Goal: Find specific fact: Find specific fact

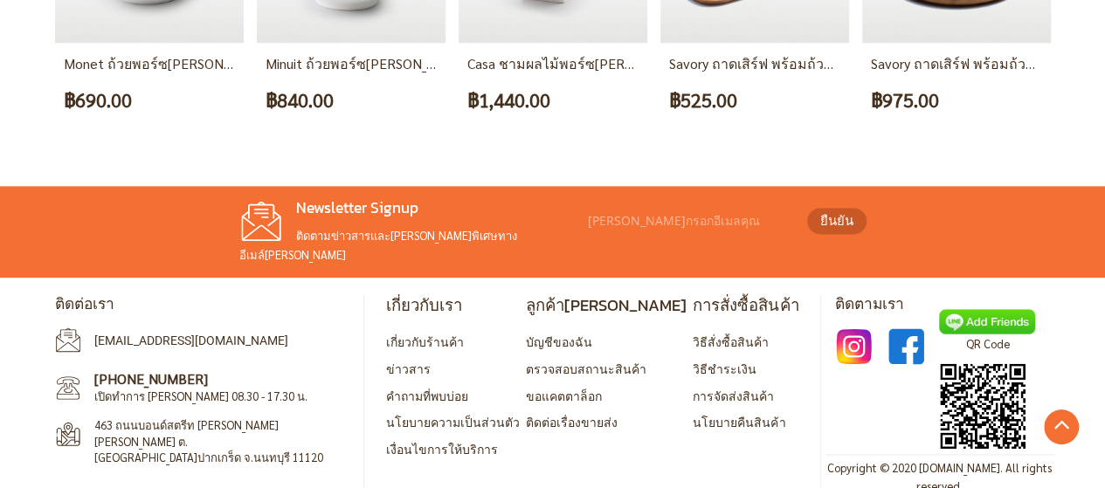
scroll to position [1171, 0]
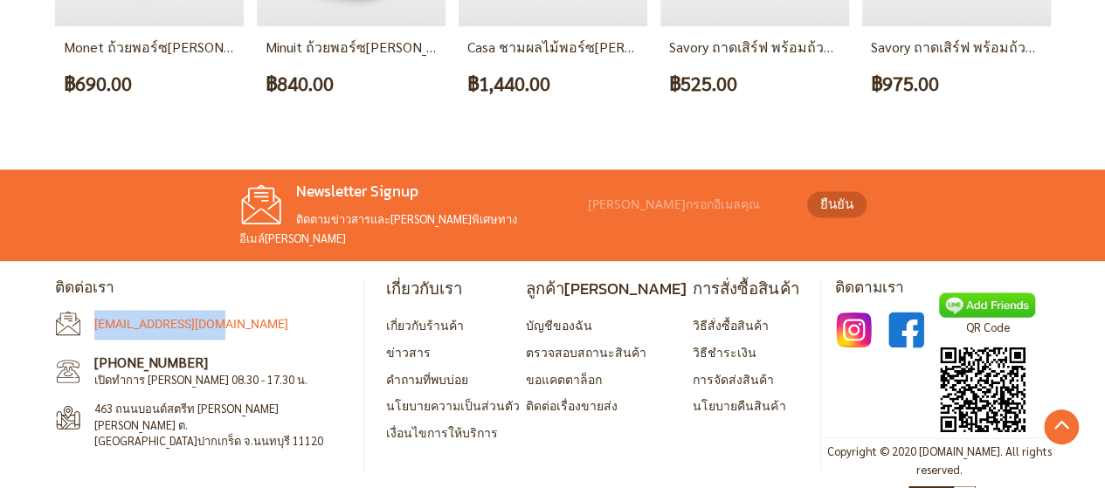
drag, startPoint x: 254, startPoint y: 300, endPoint x: 95, endPoint y: 300, distance: 159.0
click at [95, 310] on li "[EMAIL_ADDRESS][DOMAIN_NAME]" at bounding box center [202, 325] width 295 height 30
copy link "[EMAIL_ADDRESS][DOMAIN_NAME]"
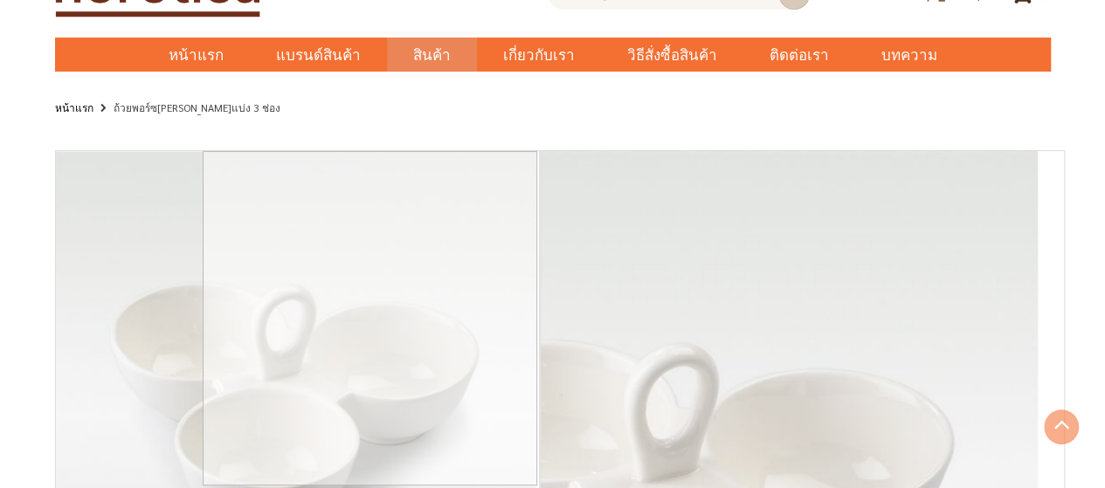
scroll to position [0, 0]
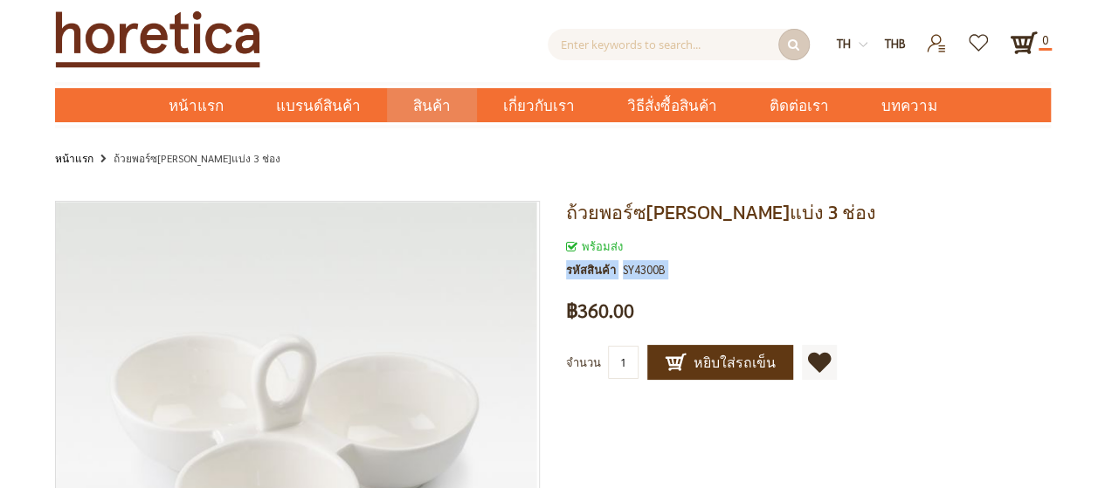
drag, startPoint x: 690, startPoint y: 266, endPoint x: 567, endPoint y: 272, distance: 123.3
click at [567, 272] on div "พร้อมส่ง รหัสสินค้า SY4300B" at bounding box center [808, 263] width 485 height 52
copy div "รหัสสินค้า SY4300B"
click at [809, 303] on div "พร้อมส่ง รหัสสินค้า SY4300B เป็นคนแรกที่รีวิวสินค้านี้ ฿360.00" at bounding box center [808, 286] width 485 height 115
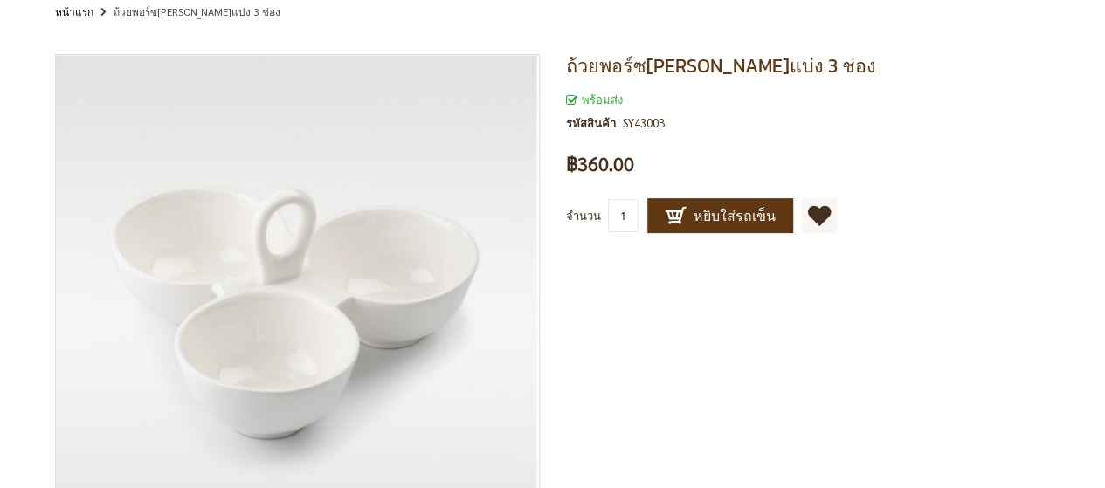
scroll to position [175, 0]
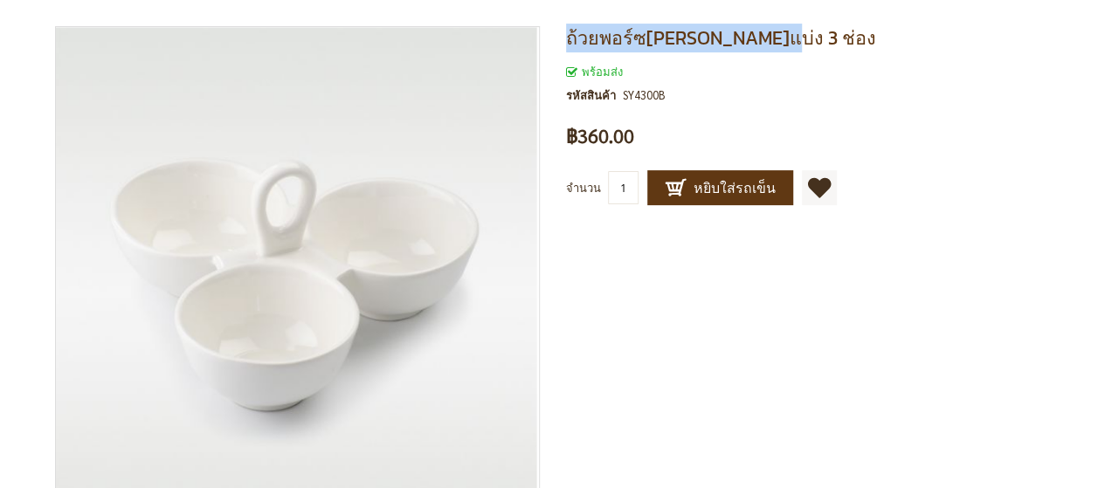
drag, startPoint x: 798, startPoint y: 31, endPoint x: 568, endPoint y: 45, distance: 230.2
click at [568, 45] on h1 "ถ้วยพอร์ซ[PERSON_NAME]แบ่ง 3 ช่อง" at bounding box center [808, 38] width 485 height 24
copy span "ถ้วยพอร์ซ[PERSON_NAME]แบ่ง 3 ช่อง"
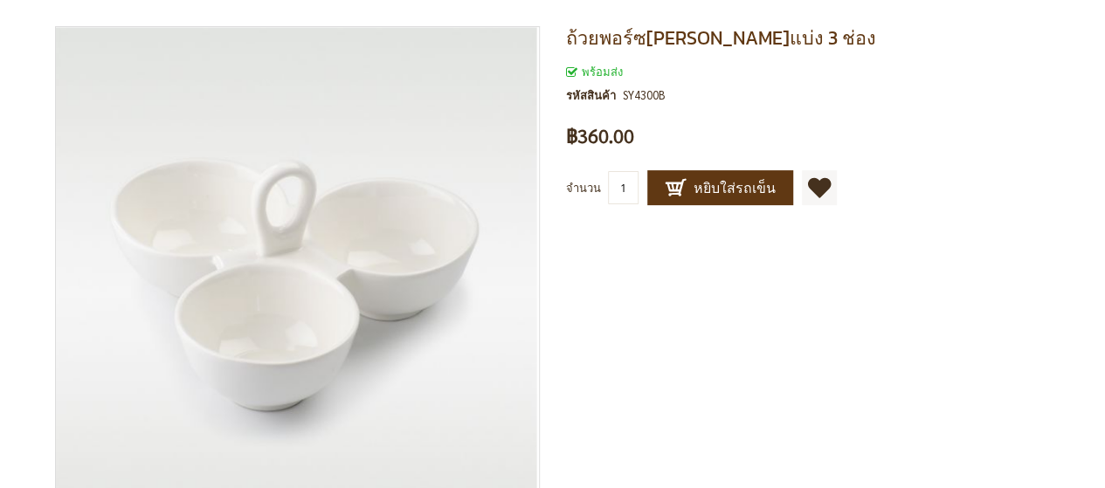
click at [811, 419] on div "ถ้วยพอร์ซ[PERSON_NAME]แบ่ง 3 ช่อง พร้อมส่ง รหัสสินค้า SY4300B เป็นคนแรกที่รีวิว…" at bounding box center [553, 381] width 996 height 711
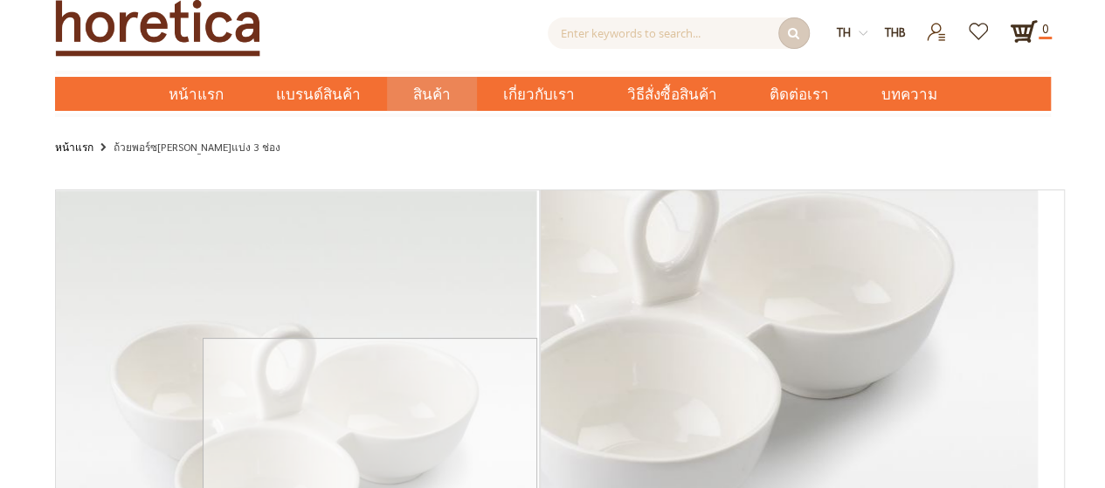
scroll to position [0, 0]
